Goal: Task Accomplishment & Management: Complete application form

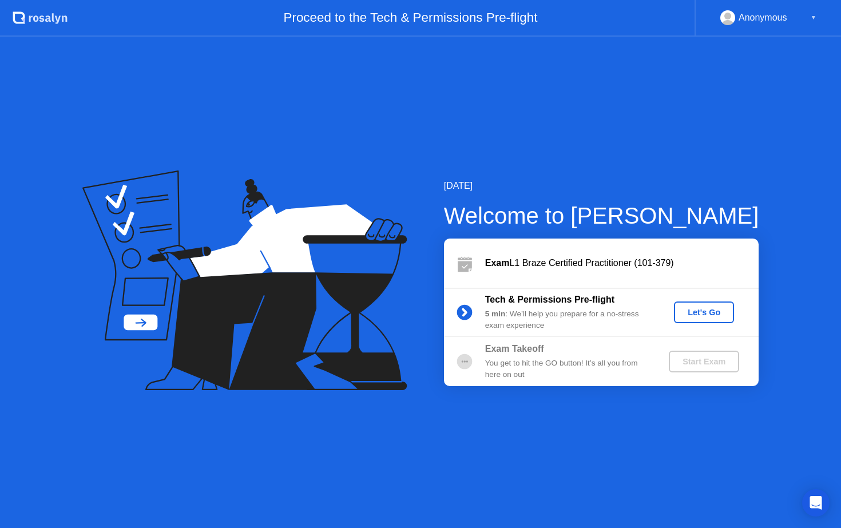
click at [701, 319] on button "Let's Go" at bounding box center [704, 312] width 60 height 22
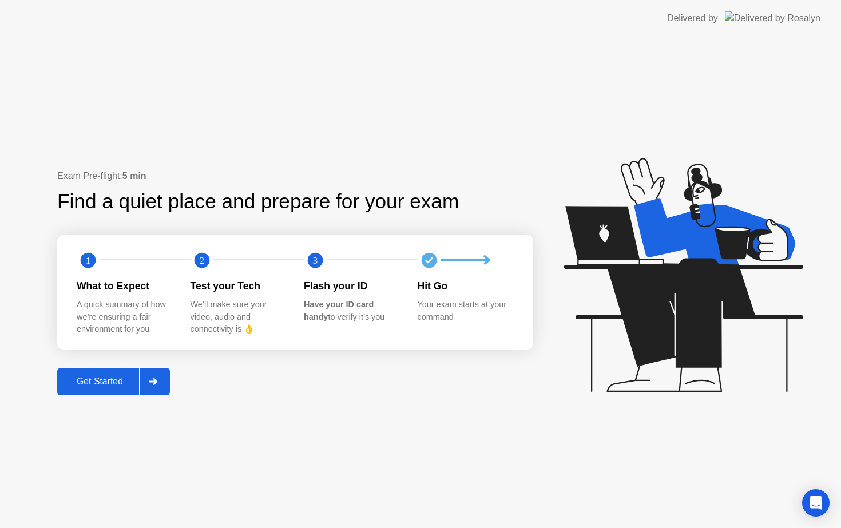
click at [117, 379] on div "Get Started" at bounding box center [100, 381] width 78 height 10
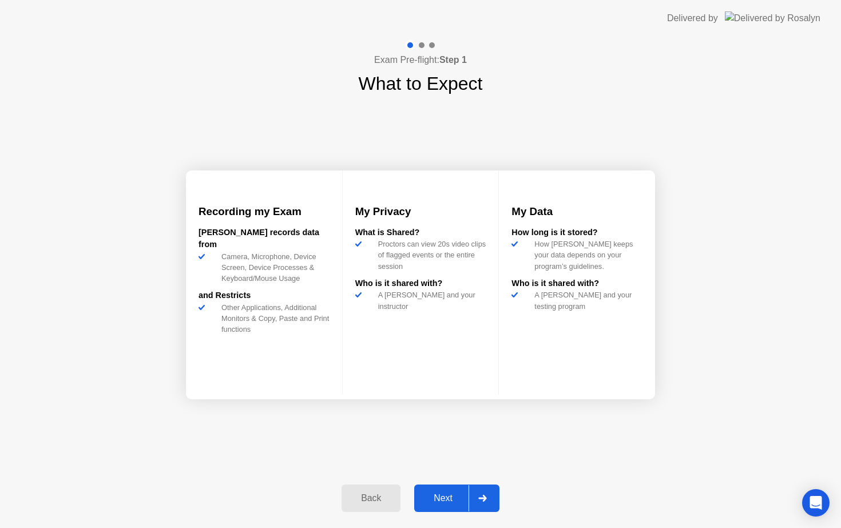
click at [436, 497] on div "Next" at bounding box center [443, 498] width 51 height 10
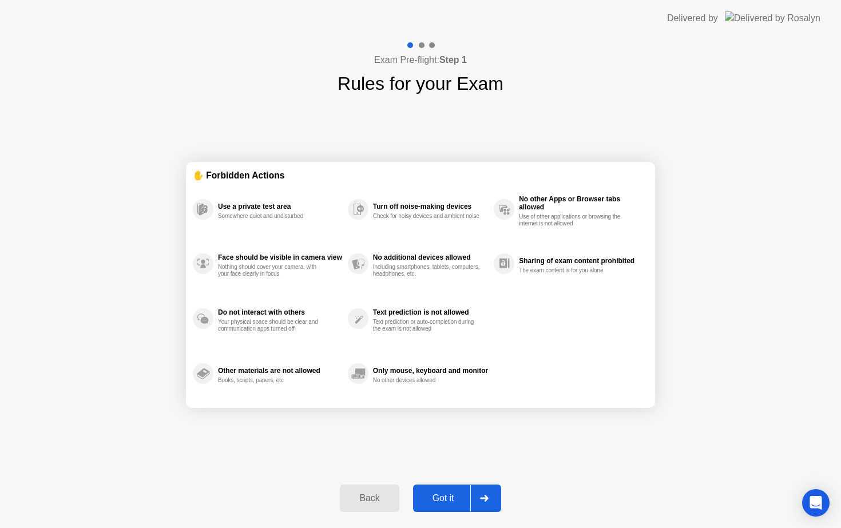
click at [454, 497] on div "Got it" at bounding box center [443, 498] width 54 height 10
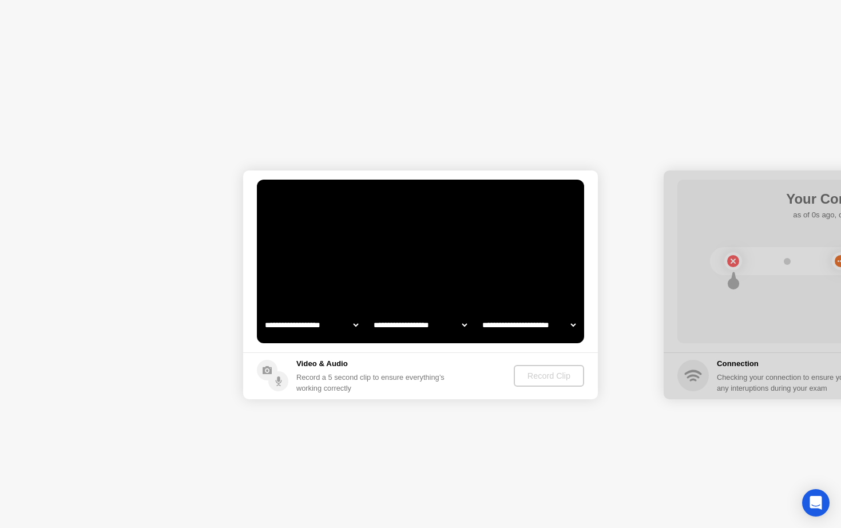
select select "**********"
select select "*******"
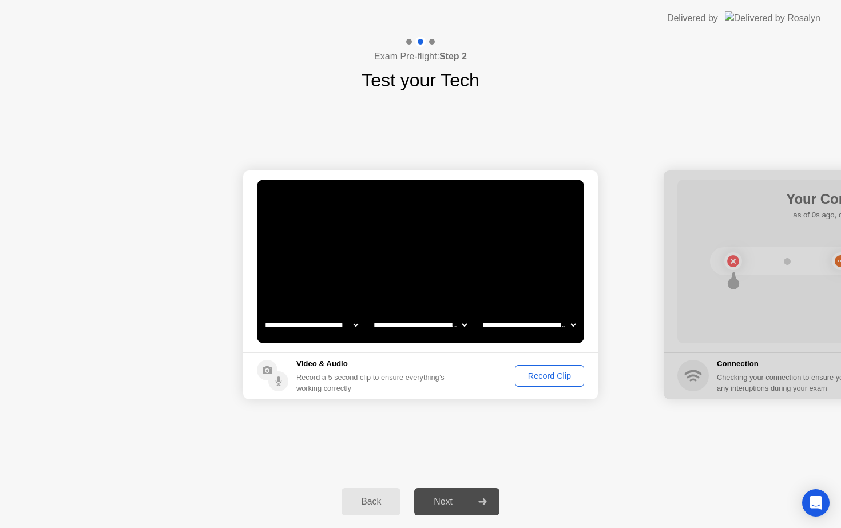
click at [531, 378] on div "Record Clip" at bounding box center [549, 375] width 61 height 9
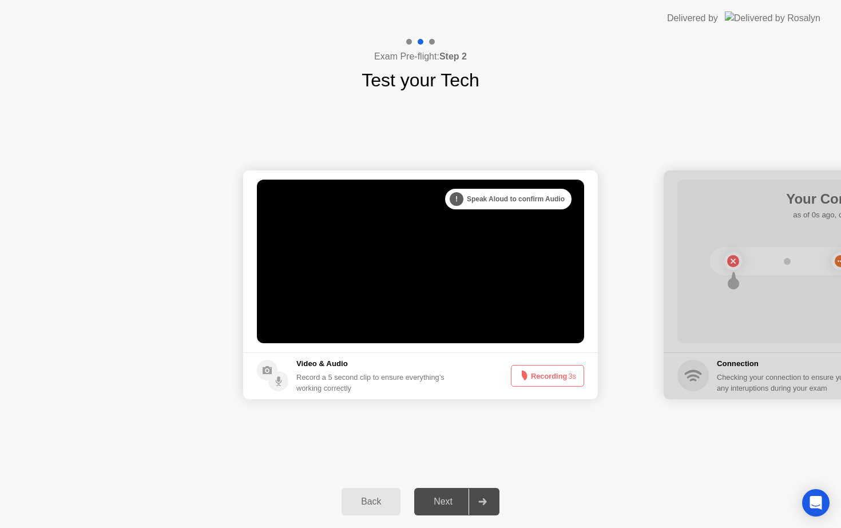
click at [545, 373] on button "Recording 3s" at bounding box center [547, 376] width 73 height 22
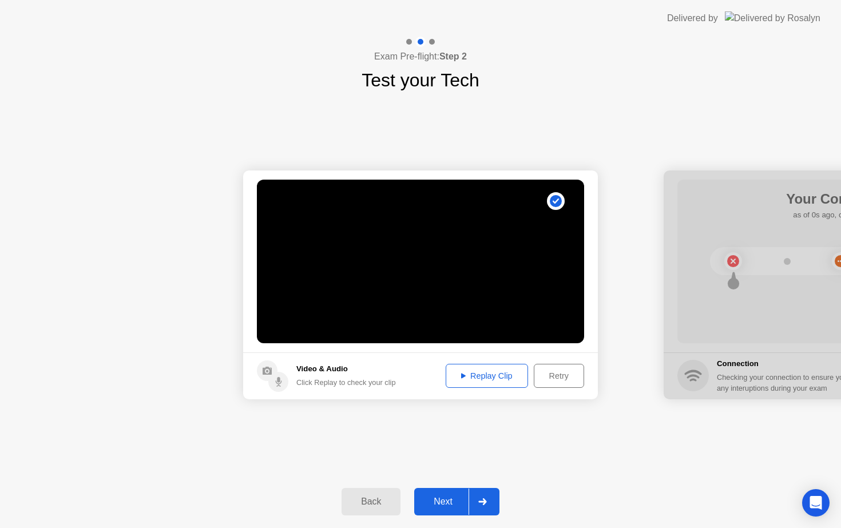
click at [507, 378] on div "Replay Clip" at bounding box center [487, 375] width 74 height 9
click at [447, 505] on div "Next" at bounding box center [443, 502] width 51 height 10
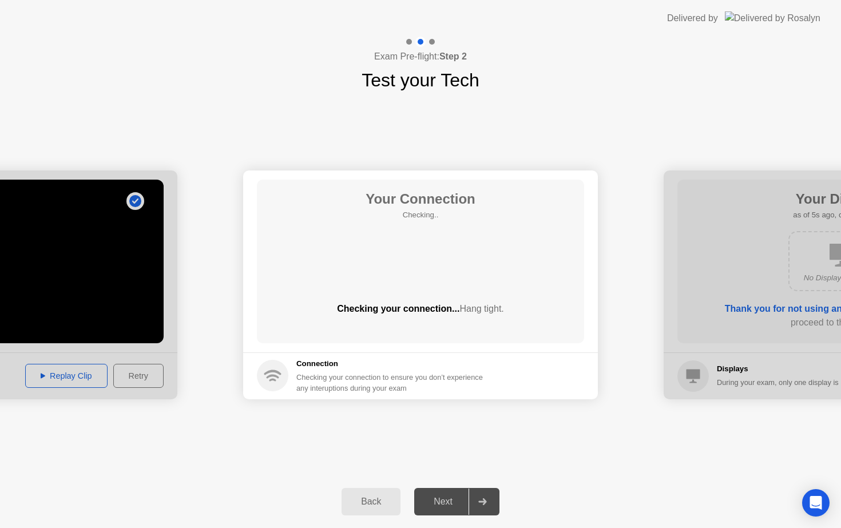
click at [276, 383] on circle at bounding box center [272, 375] width 31 height 31
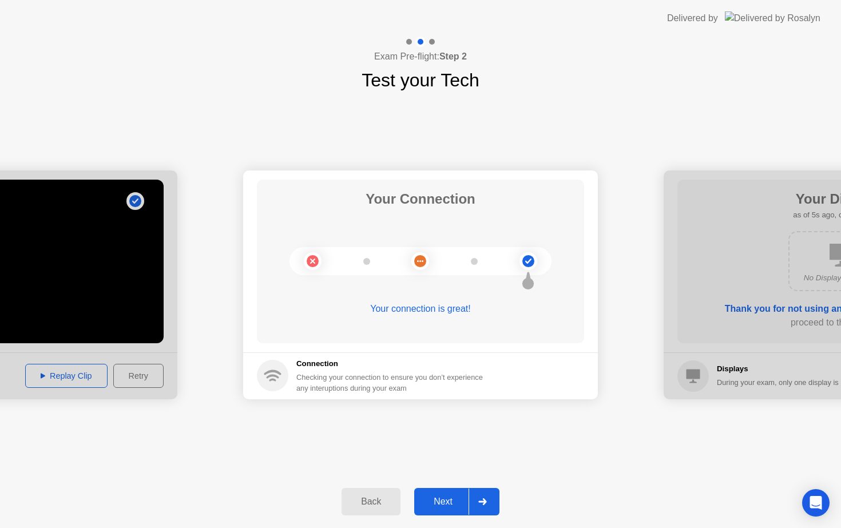
click at [460, 498] on div "Next" at bounding box center [443, 502] width 51 height 10
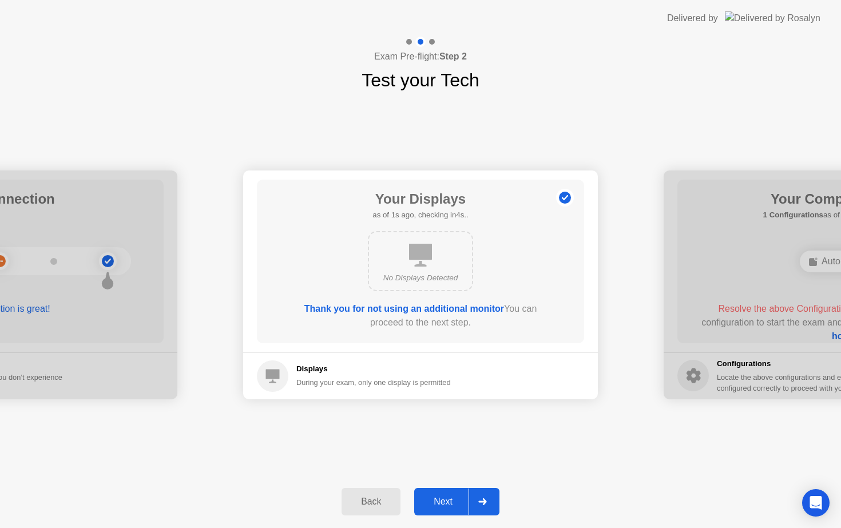
click at [451, 499] on div "Next" at bounding box center [443, 502] width 51 height 10
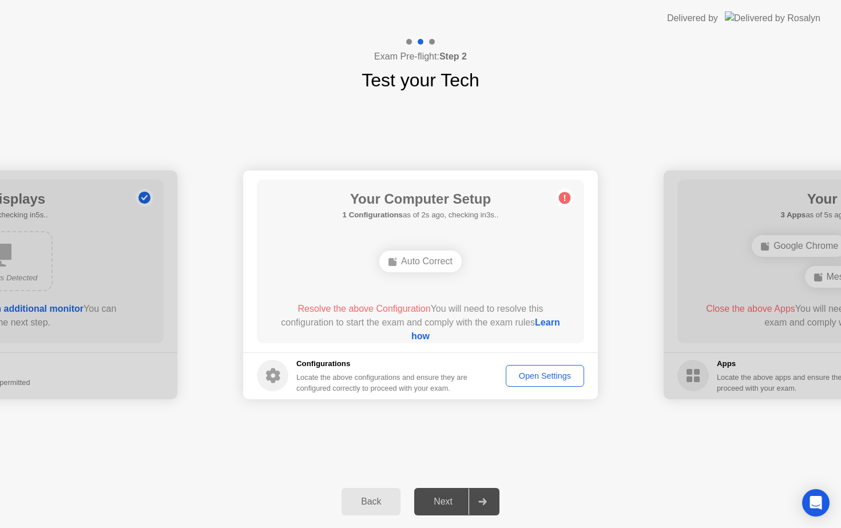
click at [404, 259] on div "Auto Correct" at bounding box center [420, 262] width 82 height 22
click at [428, 257] on div "Auto Correct" at bounding box center [420, 262] width 82 height 22
click at [451, 261] on div "Auto Correct" at bounding box center [420, 262] width 82 height 22
click at [359, 311] on span "Resolve the above Configuration" at bounding box center [363, 309] width 133 height 10
click at [531, 376] on div "Open Settings" at bounding box center [545, 375] width 70 height 9
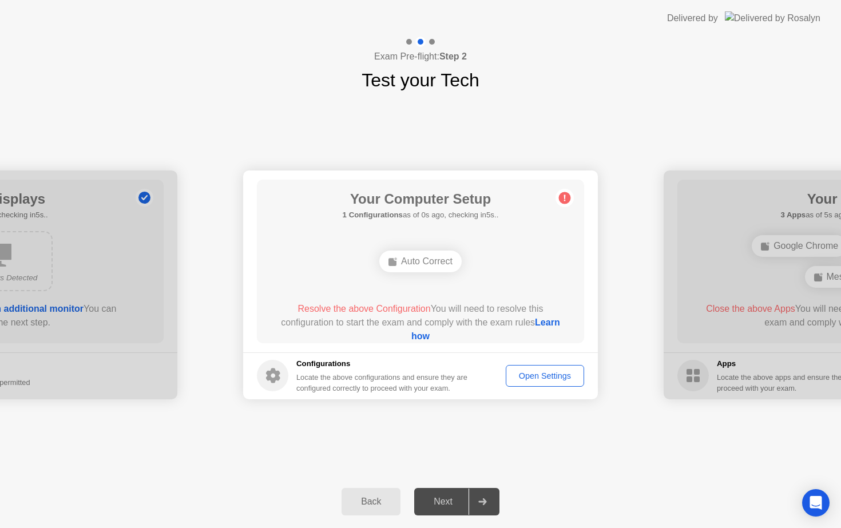
click at [458, 254] on div "Auto Correct" at bounding box center [420, 262] width 82 height 22
click at [416, 274] on div "Auto Correct" at bounding box center [420, 261] width 262 height 31
click at [426, 334] on link "Learn how" at bounding box center [485, 328] width 149 height 23
click at [422, 333] on link "Learn how" at bounding box center [485, 328] width 149 height 23
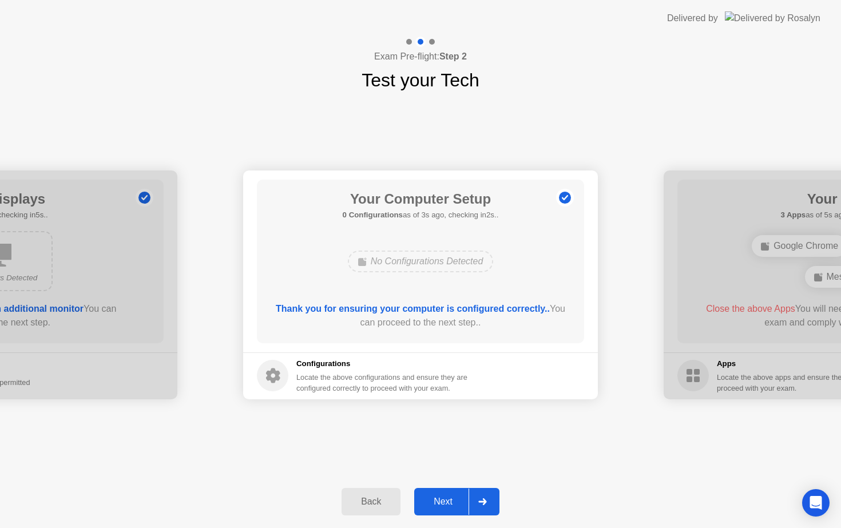
click at [459, 500] on div "Next" at bounding box center [443, 502] width 51 height 10
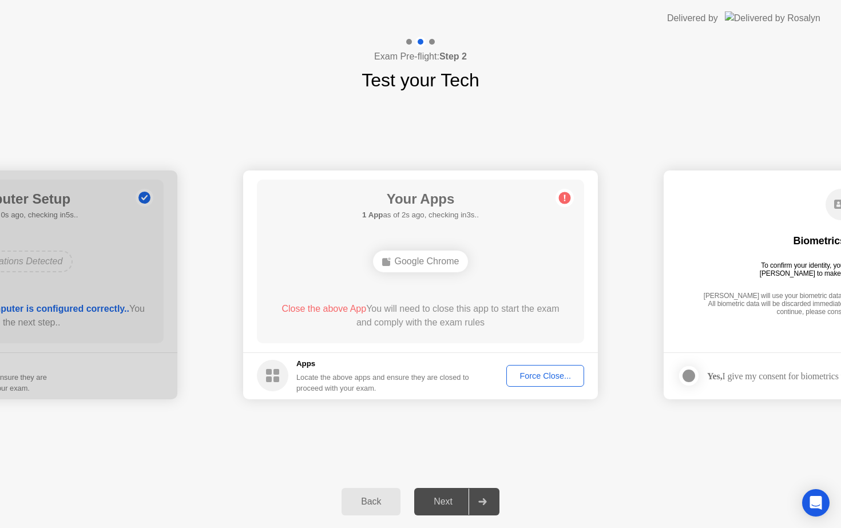
click at [535, 376] on div "Force Close..." at bounding box center [545, 375] width 70 height 9
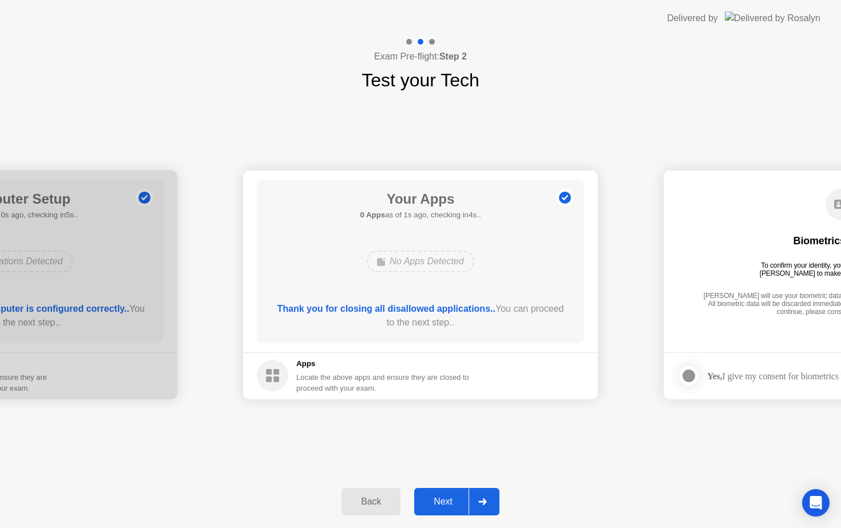
click at [460, 497] on div "Next" at bounding box center [443, 502] width 51 height 10
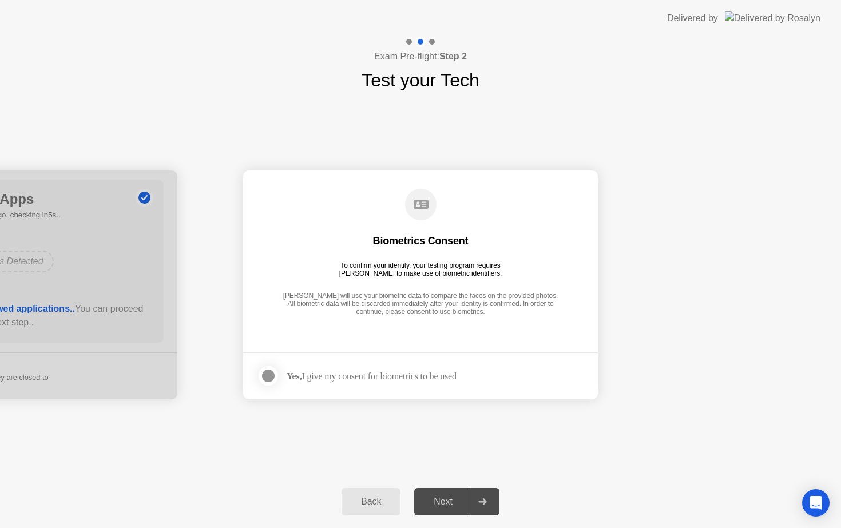
click at [274, 373] on div at bounding box center [268, 376] width 14 height 14
click at [451, 500] on div "Next" at bounding box center [443, 502] width 51 height 10
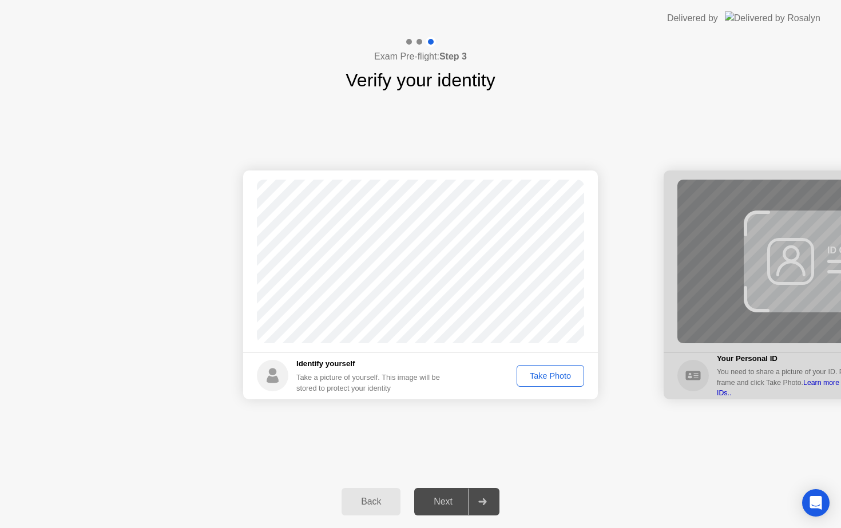
click at [553, 374] on div "Take Photo" at bounding box center [550, 375] width 59 height 9
click at [560, 376] on div "Retake" at bounding box center [557, 375] width 45 height 9
click at [559, 376] on div "Take Photo" at bounding box center [550, 375] width 59 height 9
click at [441, 507] on div "Next" at bounding box center [443, 502] width 51 height 10
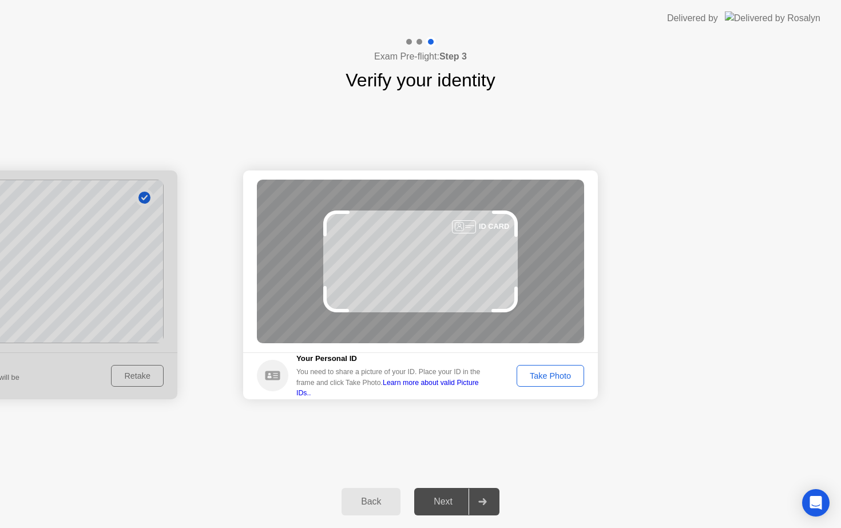
click at [547, 374] on div "Take Photo" at bounding box center [550, 375] width 59 height 9
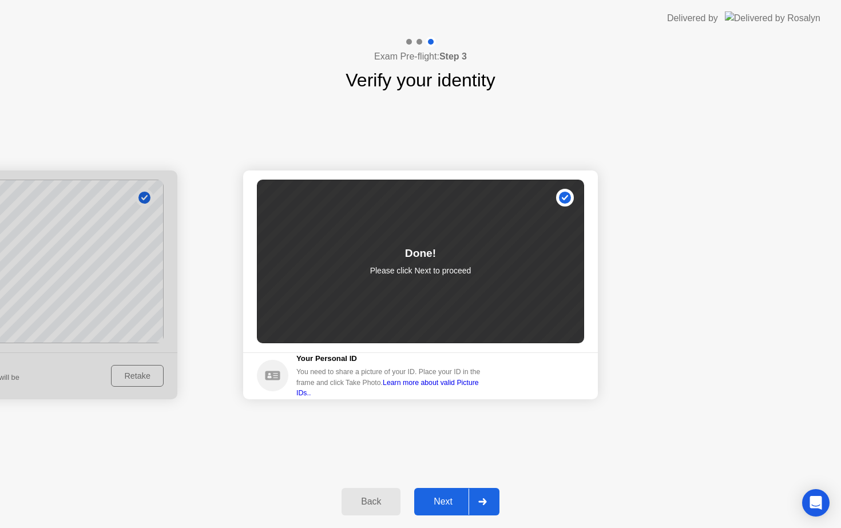
click at [447, 499] on div "Next" at bounding box center [443, 502] width 51 height 10
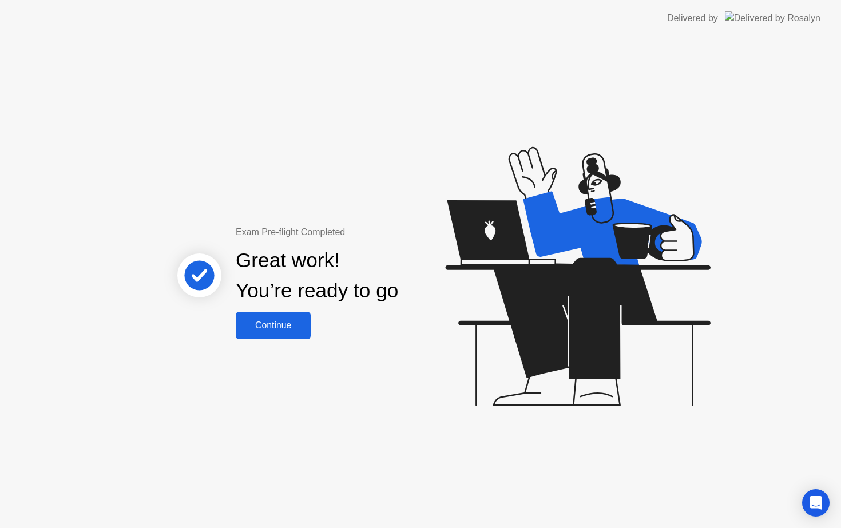
click at [278, 324] on div "Continue" at bounding box center [273, 325] width 68 height 10
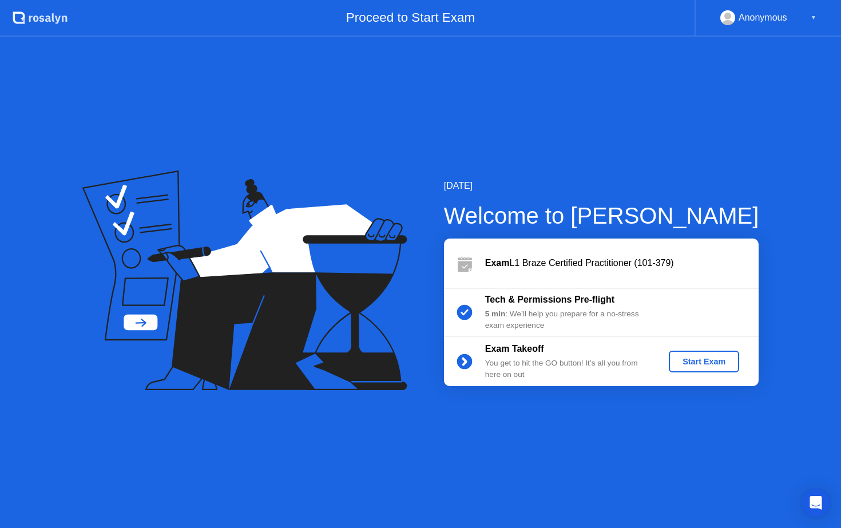
click at [716, 366] on div "Start Exam" at bounding box center [703, 361] width 61 height 9
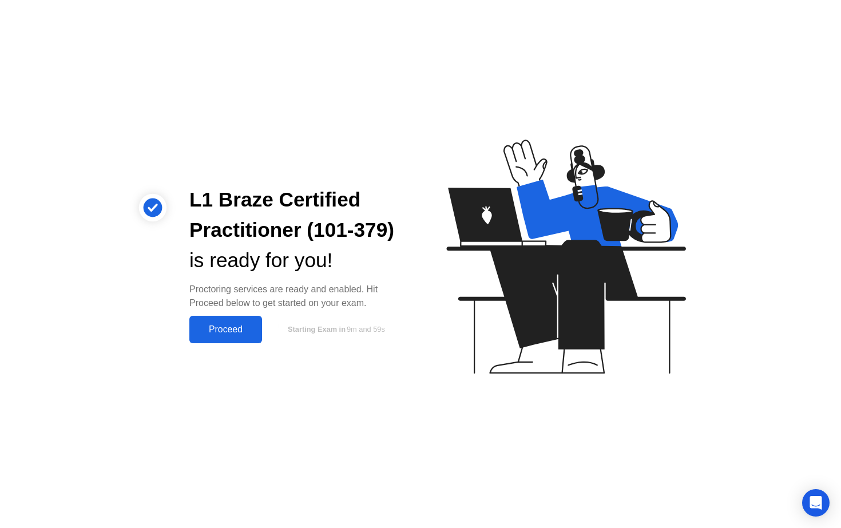
click at [245, 335] on div "Proceed" at bounding box center [226, 329] width 66 height 10
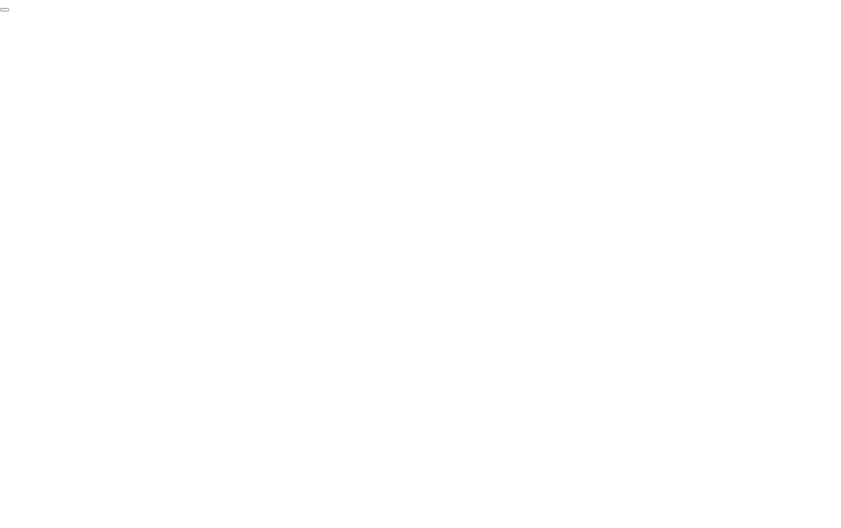
click div "End Proctoring Session"
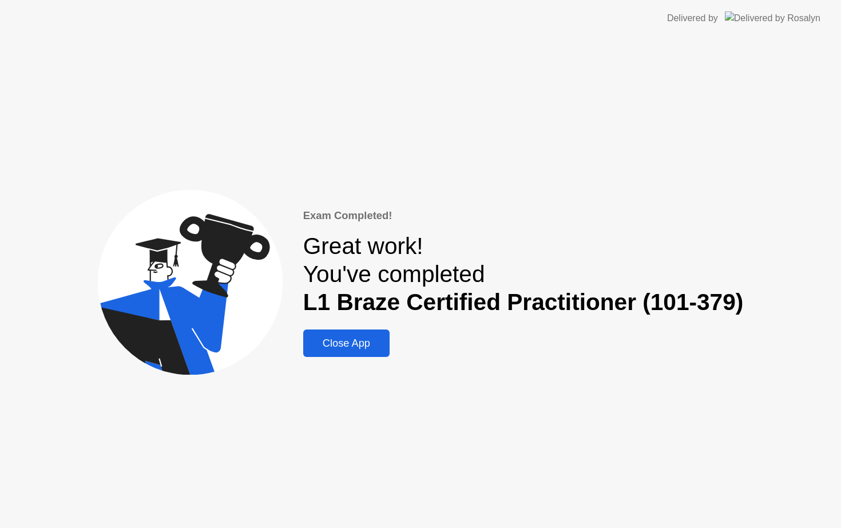
click at [362, 340] on div "Close App" at bounding box center [347, 343] width 80 height 13
